Goal: Transaction & Acquisition: Purchase product/service

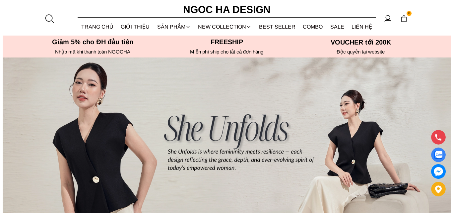
scroll to position [33, 0]
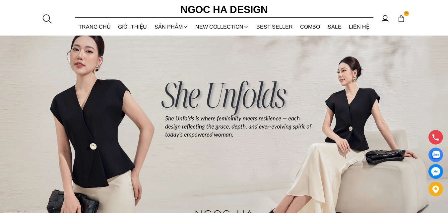
click at [44, 20] on div at bounding box center [47, 19] width 10 height 10
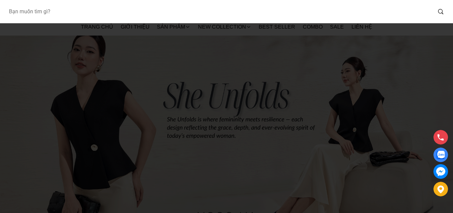
click at [75, 12] on input "Input search Bạn muốn tìm gì?" at bounding box center [217, 11] width 428 height 15
type input "a1075"
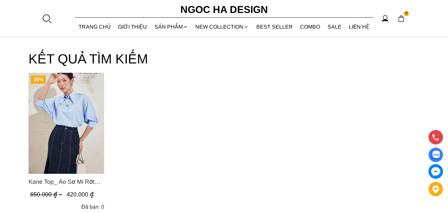
click at [71, 127] on img "Product image - Kane Top_ Áo Sơ Mi Rớt Vai Cổ Trụ Màu Xanh A1075" at bounding box center [67, 123] width 76 height 101
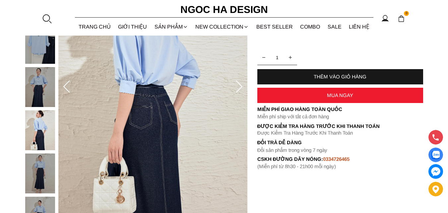
scroll to position [166, 0]
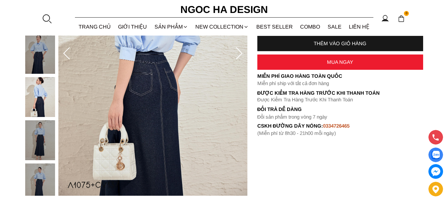
click at [41, 178] on img at bounding box center [40, 183] width 30 height 40
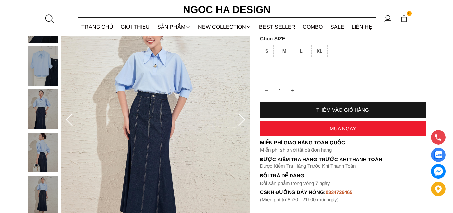
scroll to position [66, 0]
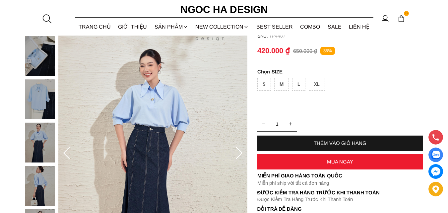
click at [151, 110] on img at bounding box center [152, 153] width 189 height 283
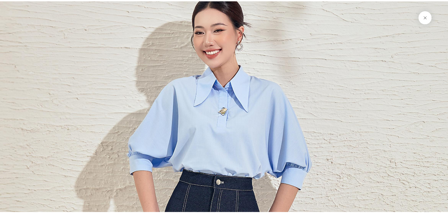
scroll to position [6175, 0]
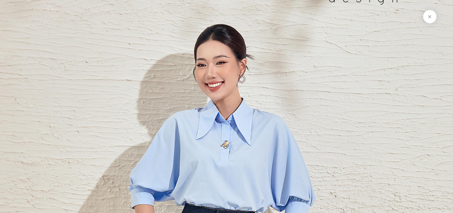
click at [429, 15] on button at bounding box center [429, 16] width 13 height 13
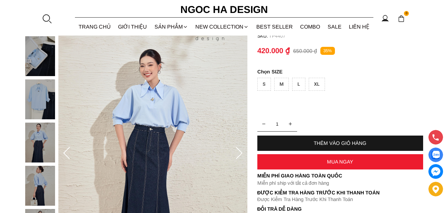
click at [35, 100] on img at bounding box center [40, 99] width 30 height 40
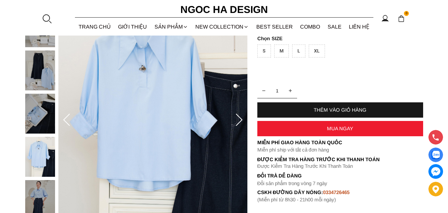
scroll to position [66, 0]
